Goal: Task Accomplishment & Management: Complete application form

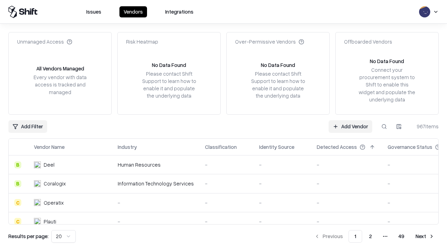
click at [350, 126] on link "Add Vendor" at bounding box center [351, 126] width 44 height 13
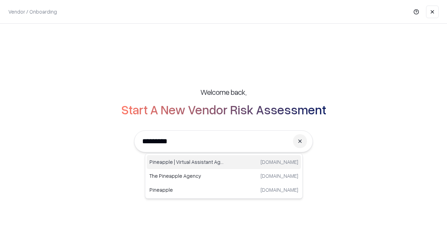
click at [224, 162] on div "Pineapple | Virtual Assistant Agency [DOMAIN_NAME]" at bounding box center [224, 162] width 154 height 14
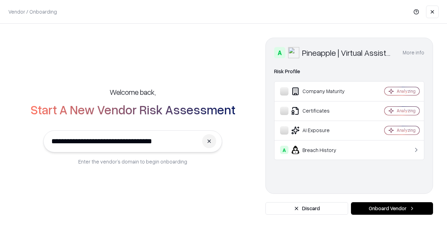
type input "**********"
click at [392, 209] on button "Onboard Vendor" at bounding box center [392, 209] width 82 height 13
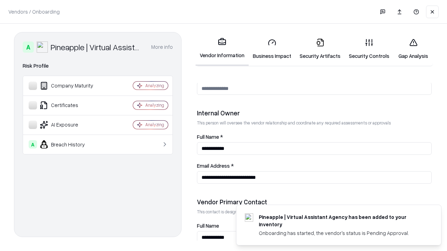
scroll to position [362, 0]
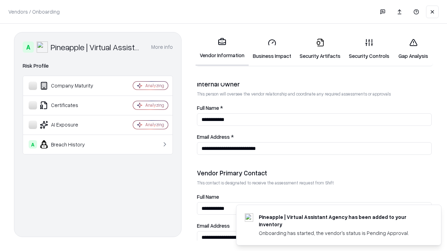
click at [272, 49] on link "Business Impact" at bounding box center [272, 49] width 47 height 32
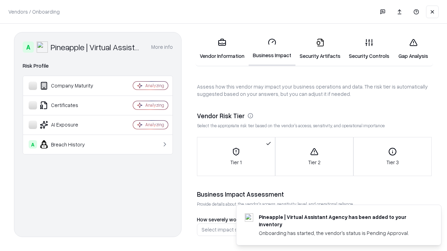
click at [413, 49] on link "Gap Analysis" at bounding box center [413, 49] width 39 height 32
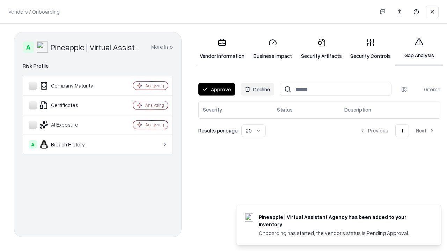
click at [216, 89] on button "Approve" at bounding box center [216, 89] width 37 height 13
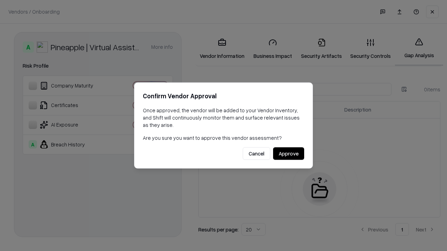
click at [288, 154] on button "Approve" at bounding box center [288, 154] width 31 height 13
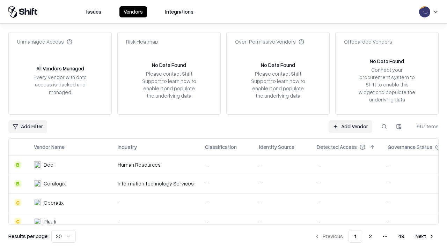
type input "**********"
click at [350, 126] on link "Add Vendor" at bounding box center [351, 126] width 44 height 13
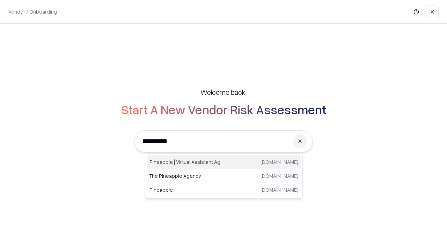
click at [224, 162] on div "Pineapple | Virtual Assistant Agency [DOMAIN_NAME]" at bounding box center [224, 162] width 154 height 14
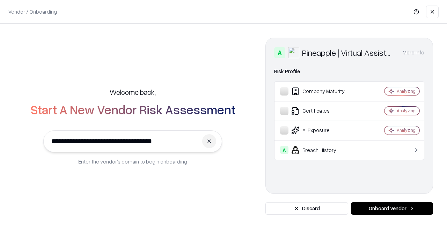
type input "**********"
click at [392, 209] on button "Onboard Vendor" at bounding box center [392, 209] width 82 height 13
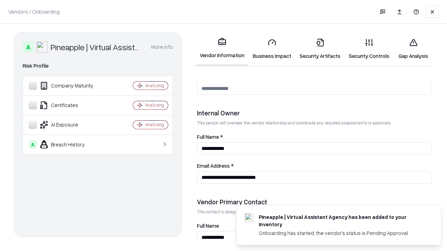
scroll to position [362, 0]
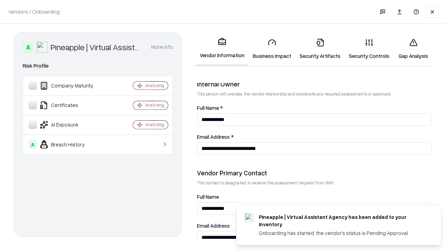
click at [413, 49] on link "Gap Analysis" at bounding box center [413, 49] width 39 height 32
